Goal: Task Accomplishment & Management: Manage account settings

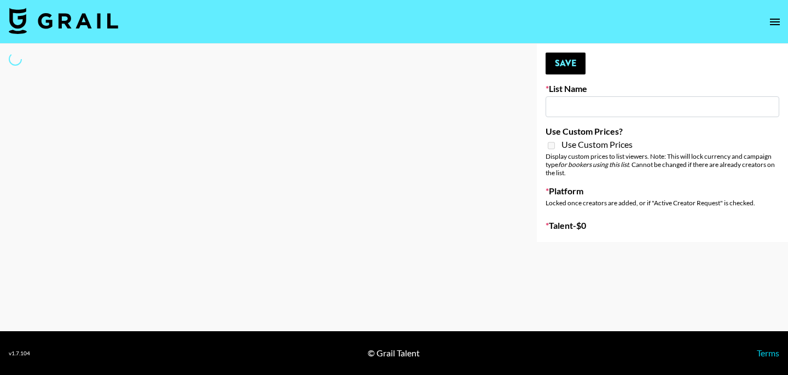
click at [562, 106] on input at bounding box center [662, 106] width 234 height 21
type input "[GEOGRAPHIC_DATA]"
select select "Song"
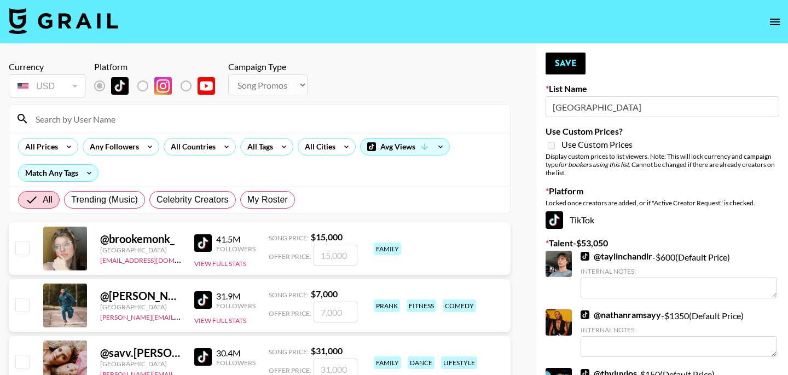
click at [149, 119] on input at bounding box center [266, 119] width 474 height 18
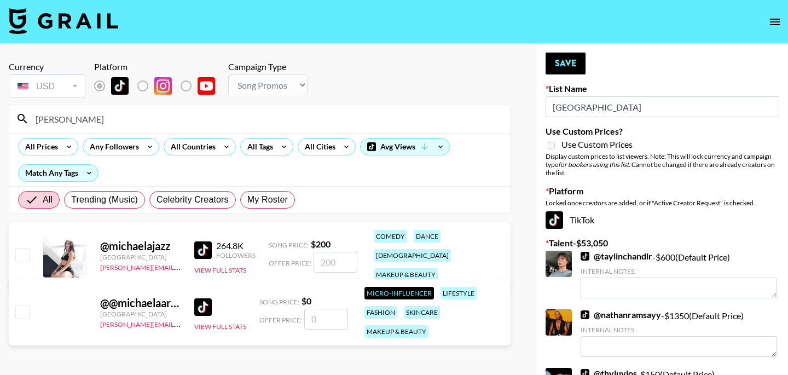
type input "[PERSON_NAME]"
click at [26, 249] on input "checkbox" at bounding box center [21, 254] width 13 height 13
checkbox input "true"
type input "200"
click at [567, 62] on button "Save" at bounding box center [565, 64] width 40 height 22
